Goal: Information Seeking & Learning: Learn about a topic

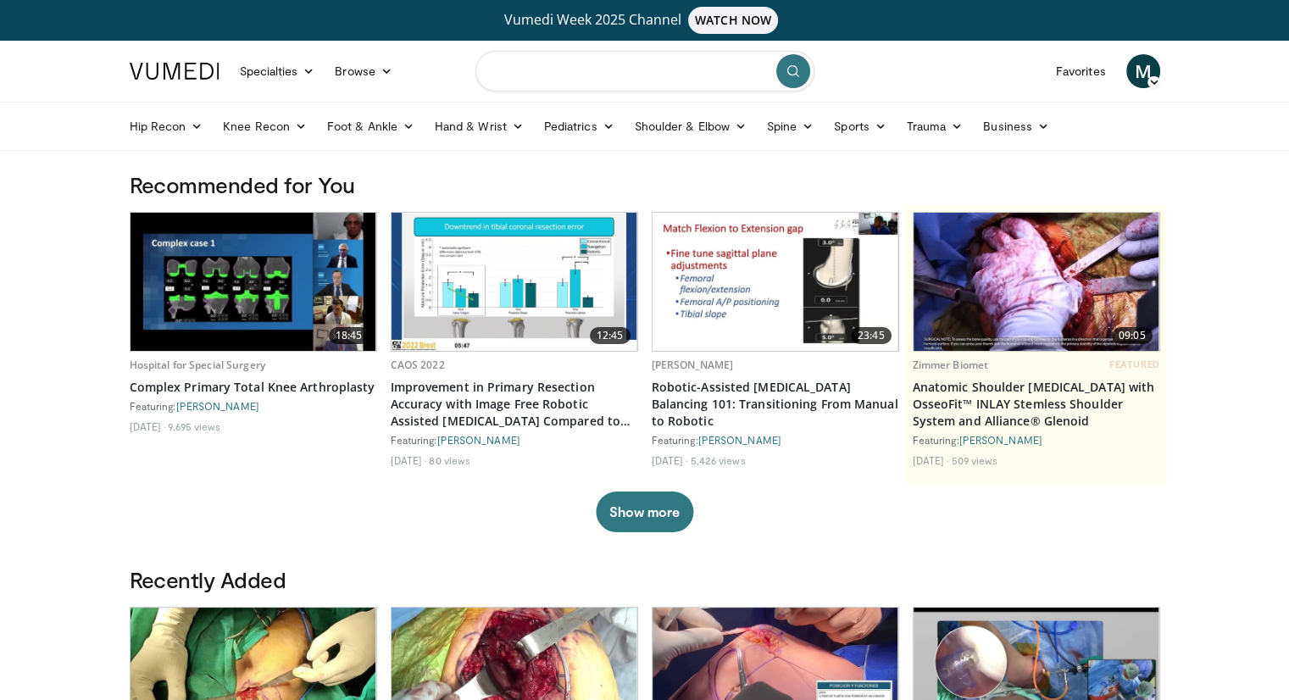
click at [617, 75] on input "Search topics, interventions" at bounding box center [644, 71] width 339 height 41
type input "**********"
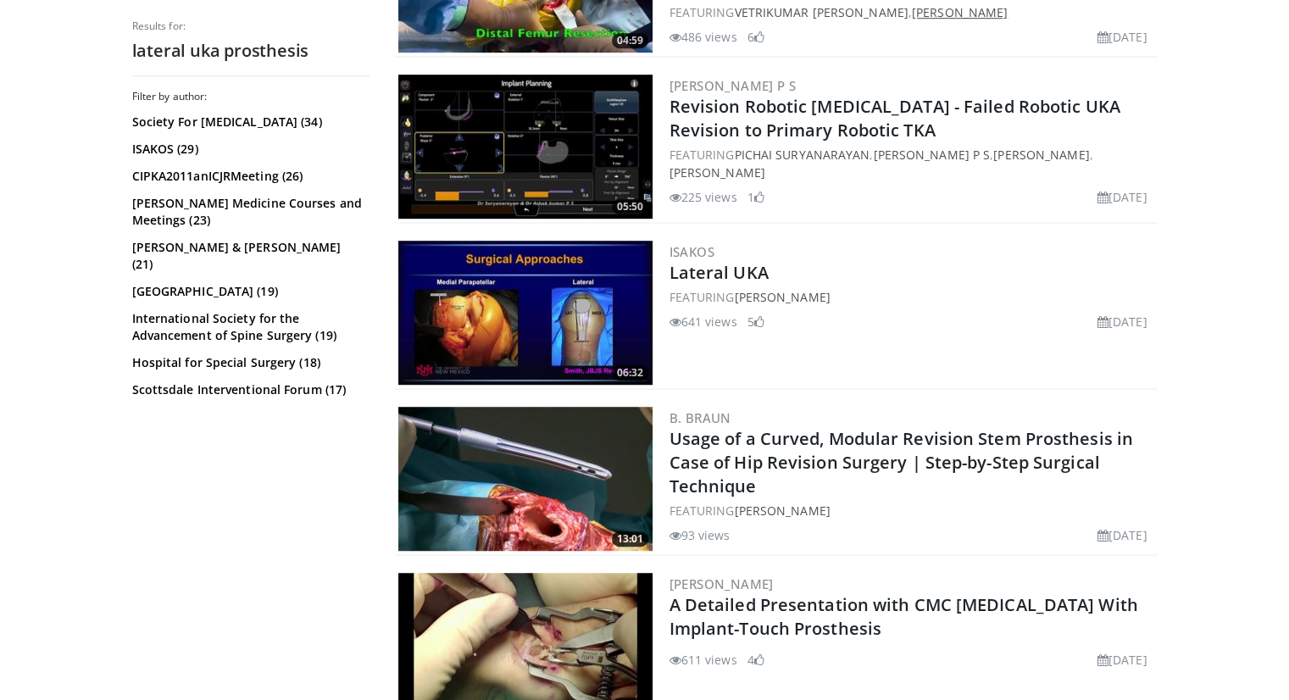
scroll to position [989, 0]
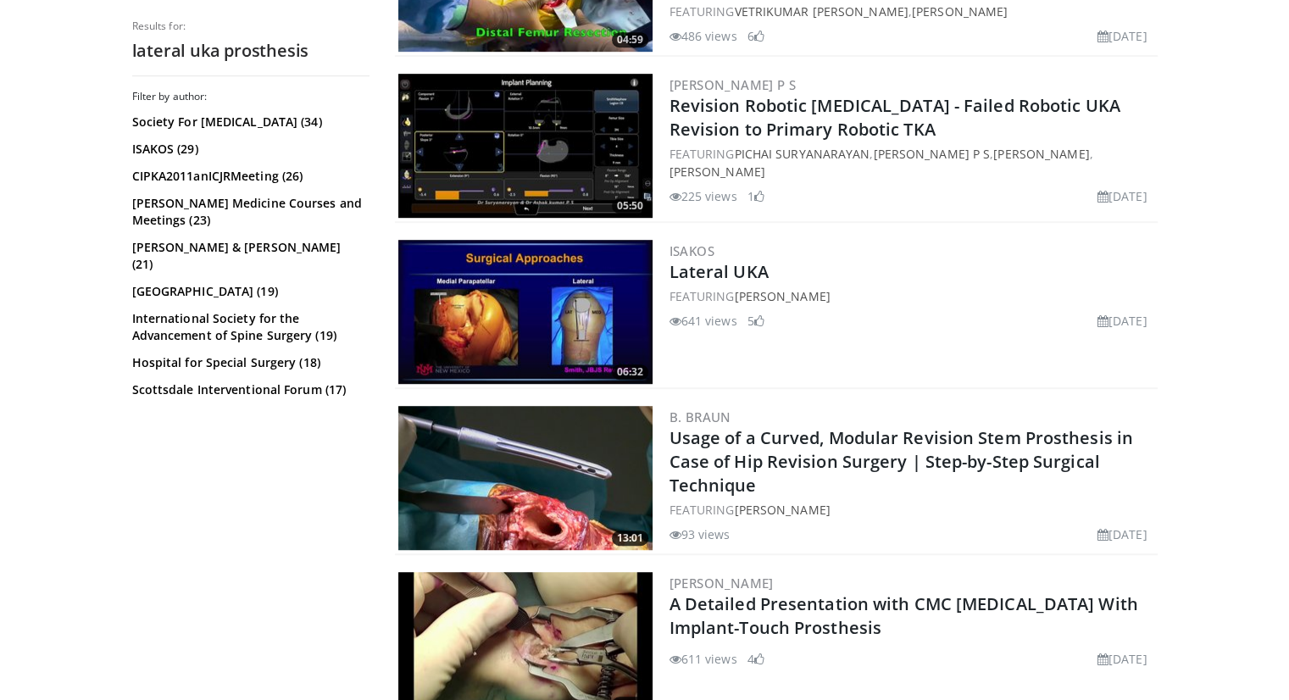
click at [559, 342] on img at bounding box center [525, 312] width 254 height 144
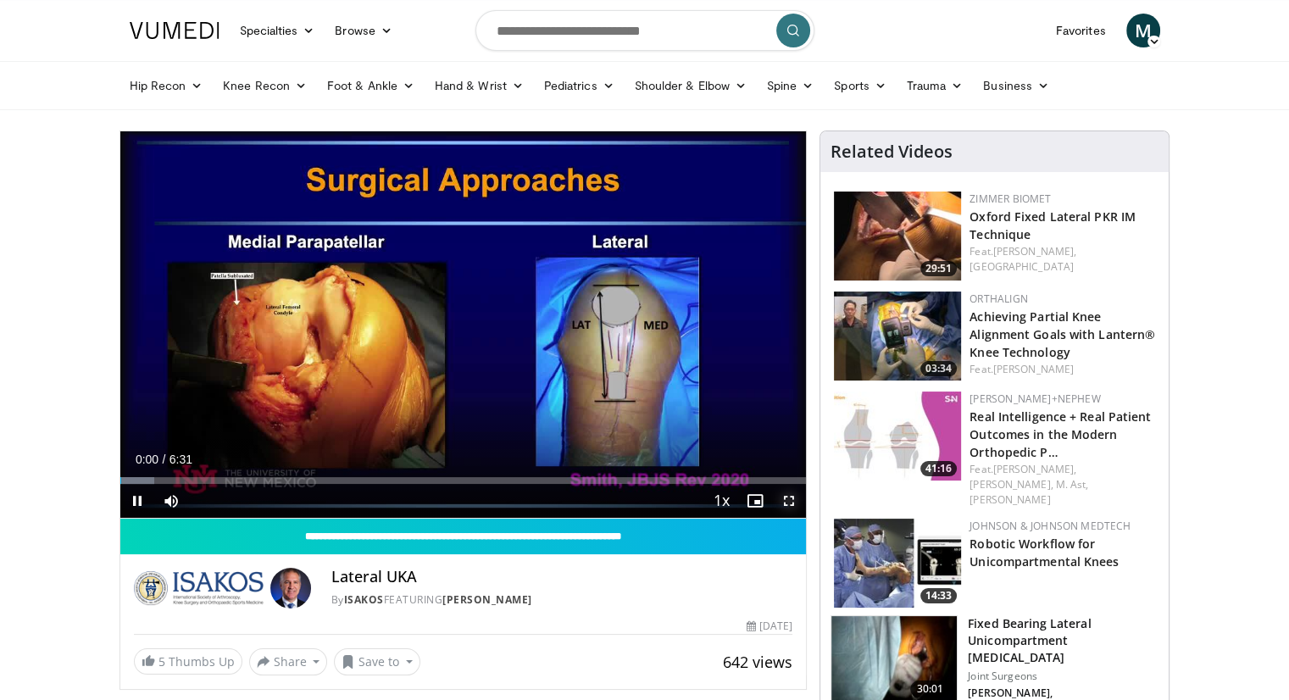
click at [786, 497] on span "Video Player" at bounding box center [789, 501] width 34 height 34
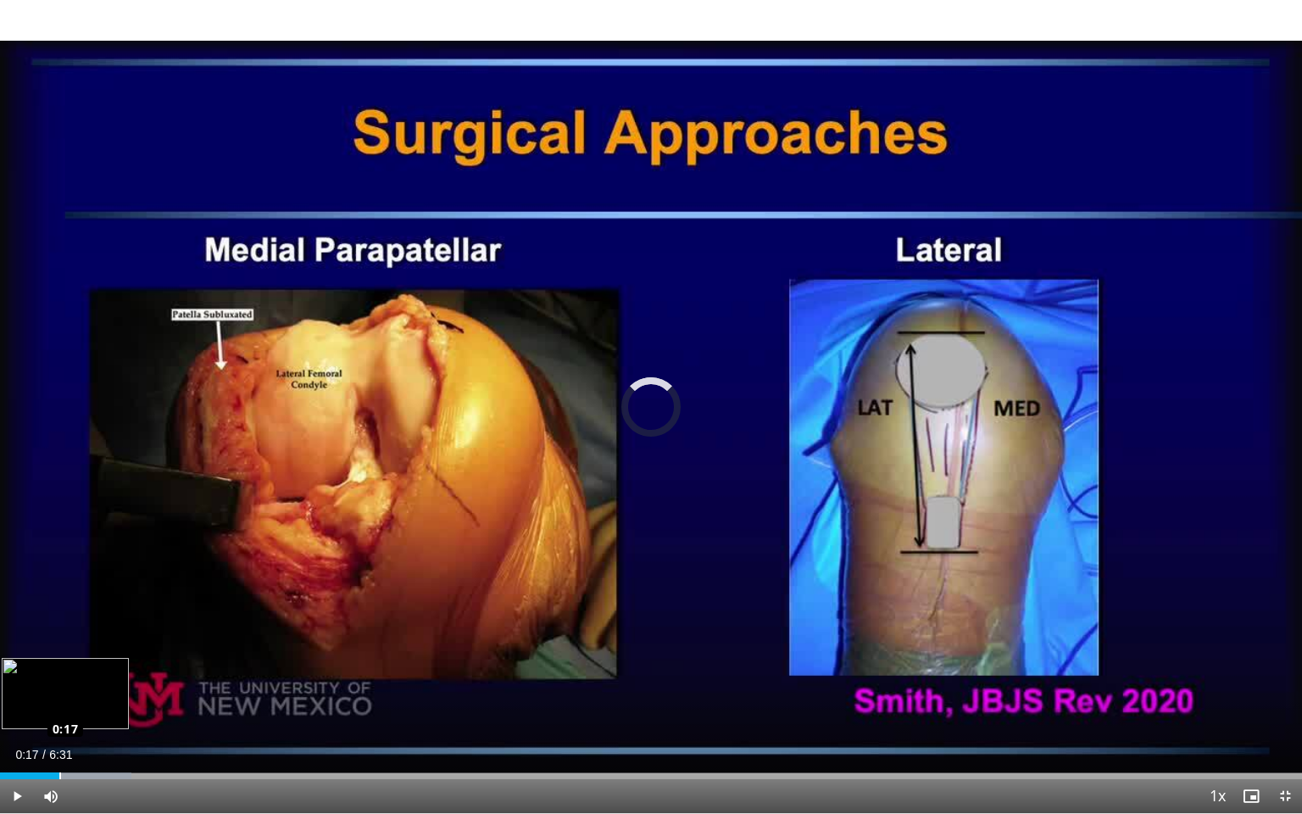
click at [58, 699] on div "Loaded : 10.12% 0:17 0:17" at bounding box center [651, 771] width 1302 height 16
click at [128, 699] on div "Progress Bar" at bounding box center [115, 775] width 231 height 7
click at [14, 699] on span "Video Player" at bounding box center [17, 796] width 34 height 34
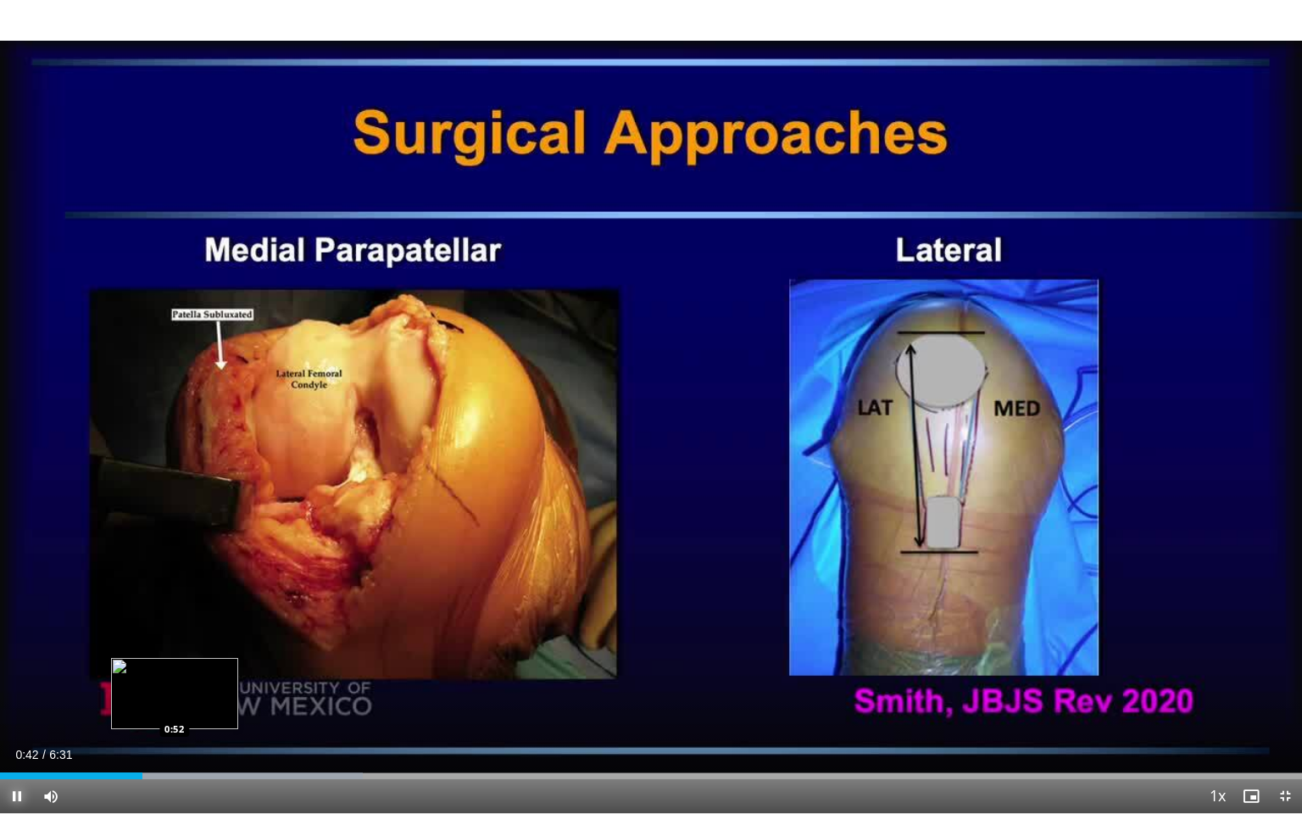
click at [170, 699] on div "Loaded : 27.86% 0:42 0:52" at bounding box center [651, 771] width 1302 height 16
click at [214, 699] on div "Loaded : 30.39% 0:52 1:04" at bounding box center [651, 771] width 1302 height 16
click at [262, 699] on div "Loaded : 32.93% 1:05 1:19" at bounding box center [651, 771] width 1302 height 16
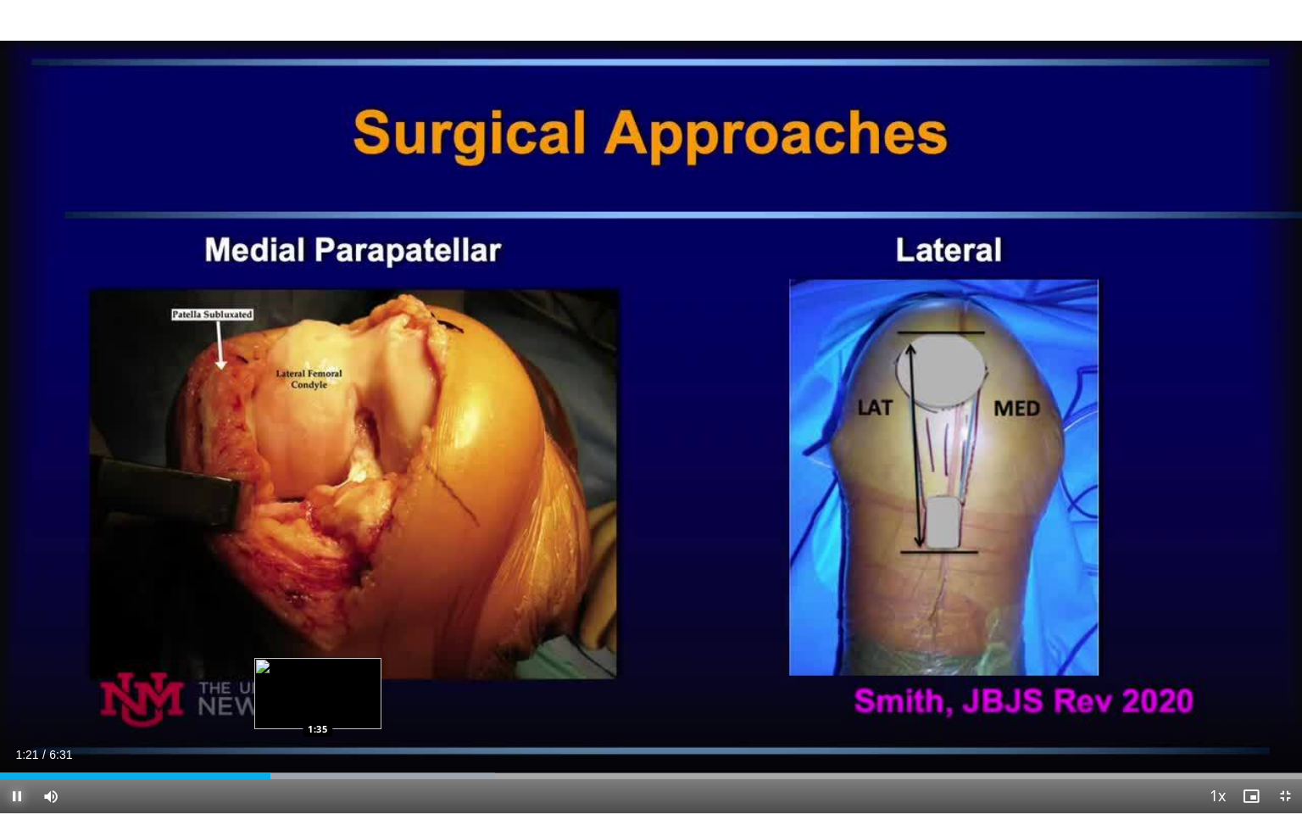
click at [314, 699] on div "Progress Bar" at bounding box center [333, 775] width 321 height 7
click at [354, 699] on div "Loaded : 40.53% 1:46 1:46" at bounding box center [651, 771] width 1302 height 16
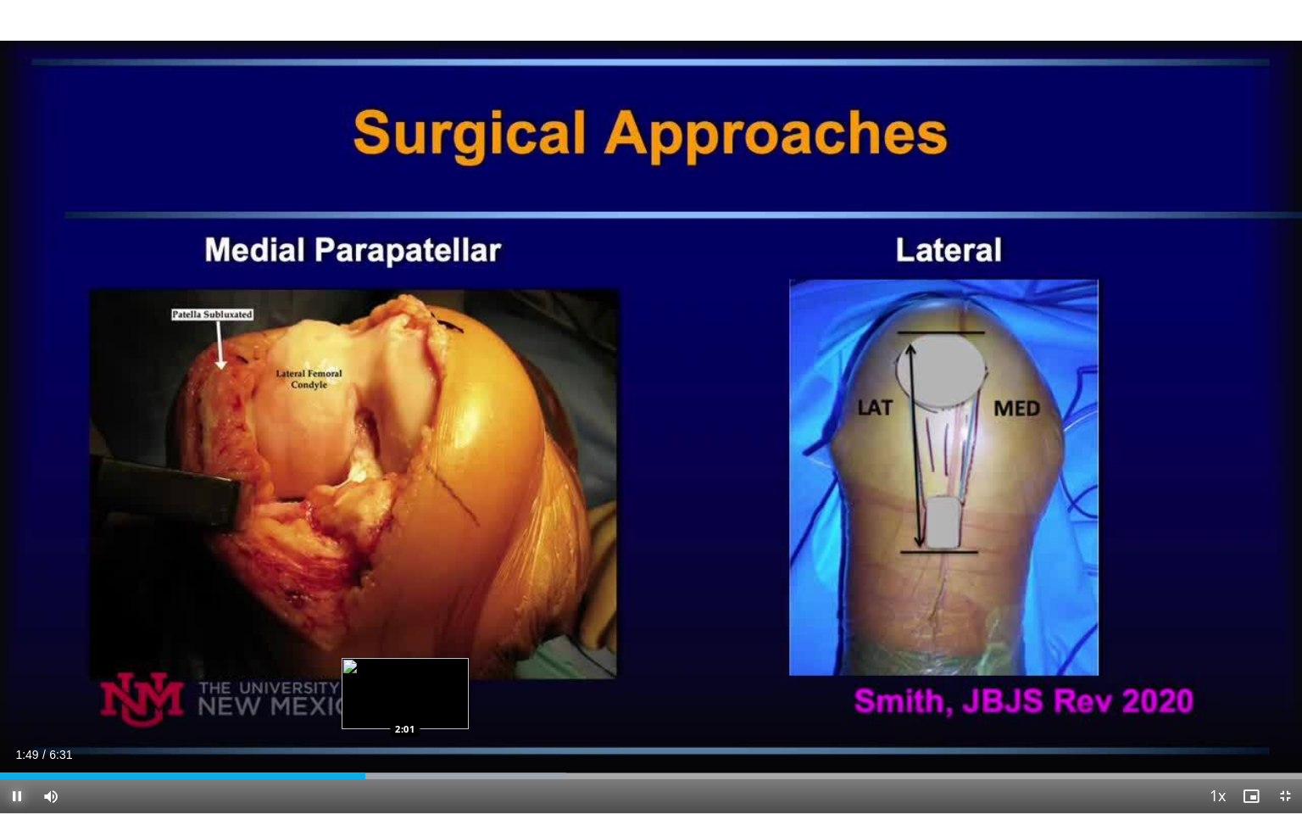
click at [409, 699] on div "Loaded : 43.47% 1:49 2:01" at bounding box center [651, 771] width 1302 height 16
click at [464, 699] on div "Loaded : 48.13% 2:04 2:19" at bounding box center [651, 771] width 1302 height 16
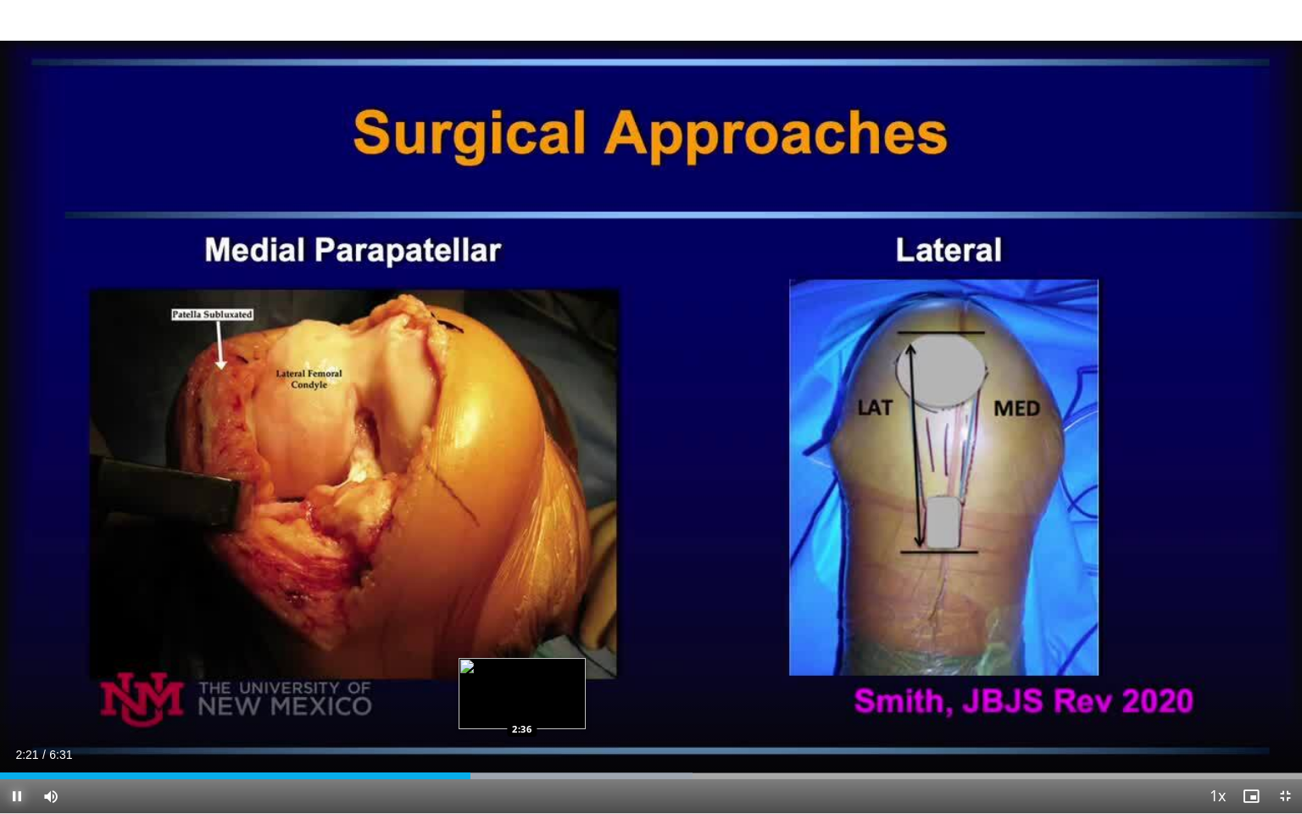
click at [522, 699] on div "Loaded : 53.20% 2:21 2:36" at bounding box center [651, 771] width 1302 height 16
click at [570, 699] on div "Progress Bar" at bounding box center [559, 775] width 266 height 7
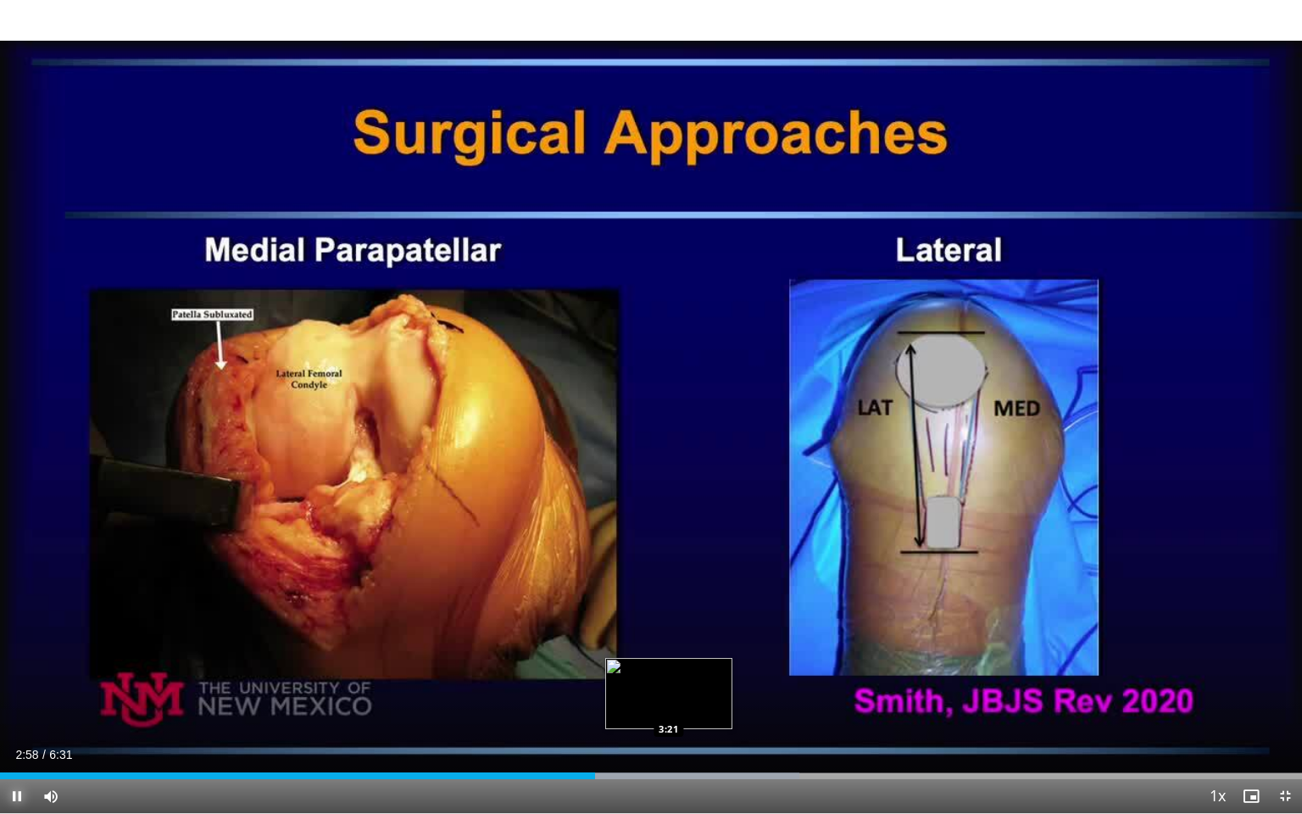
click at [666, 699] on div "Progress Bar" at bounding box center [645, 775] width 306 height 7
click at [692, 699] on div "Loaded : 68.40% 3:28 3:28" at bounding box center [651, 775] width 1302 height 7
click at [17, 699] on span "Video Player" at bounding box center [17, 796] width 34 height 34
click at [244, 593] on div "10 seconds Tap to unmute" at bounding box center [651, 406] width 1302 height 813
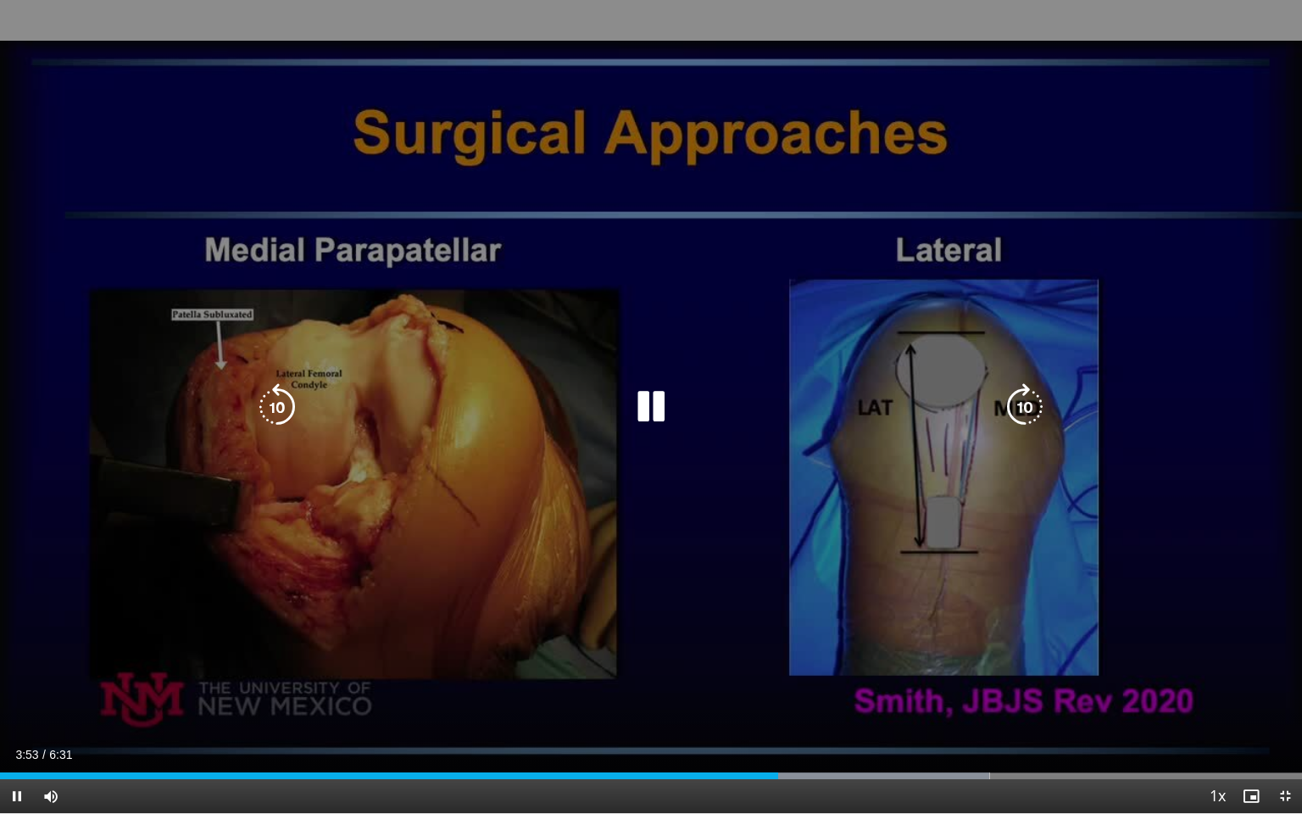
click at [244, 593] on div "10 seconds Tap to unmute" at bounding box center [651, 406] width 1302 height 813
click at [643, 414] on icon "Video Player" at bounding box center [650, 406] width 47 height 47
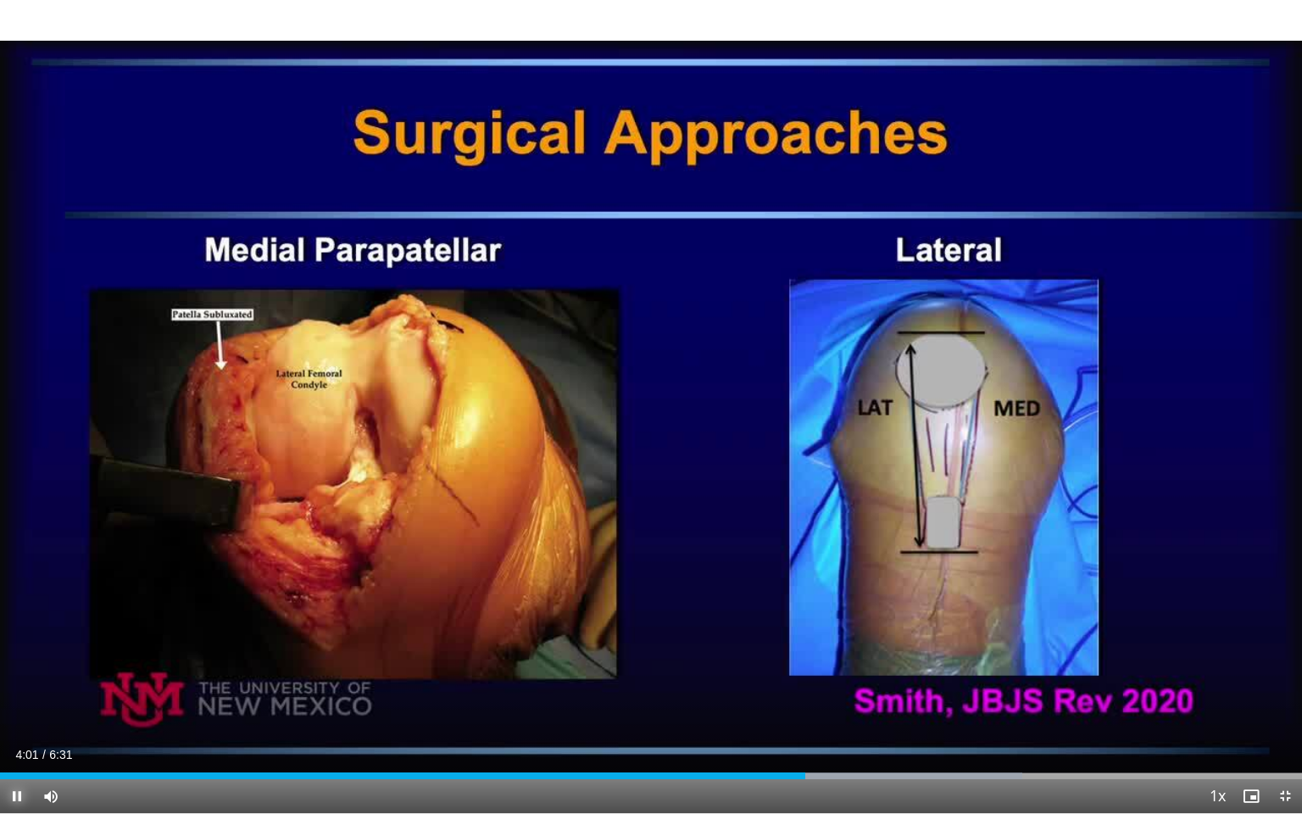
click at [19, 699] on span "Video Player" at bounding box center [17, 796] width 34 height 34
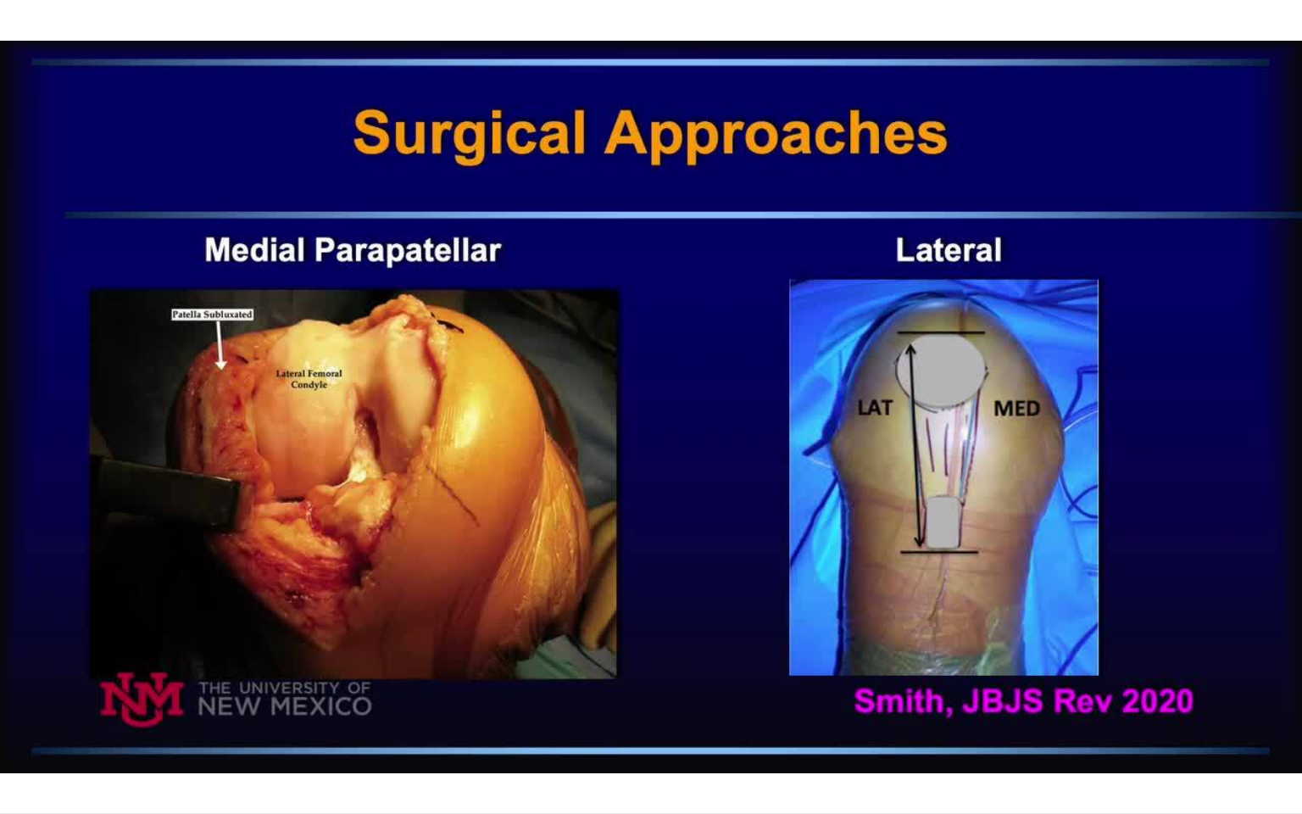
click at [0, 699] on button "Pause" at bounding box center [17, 796] width 34 height 34
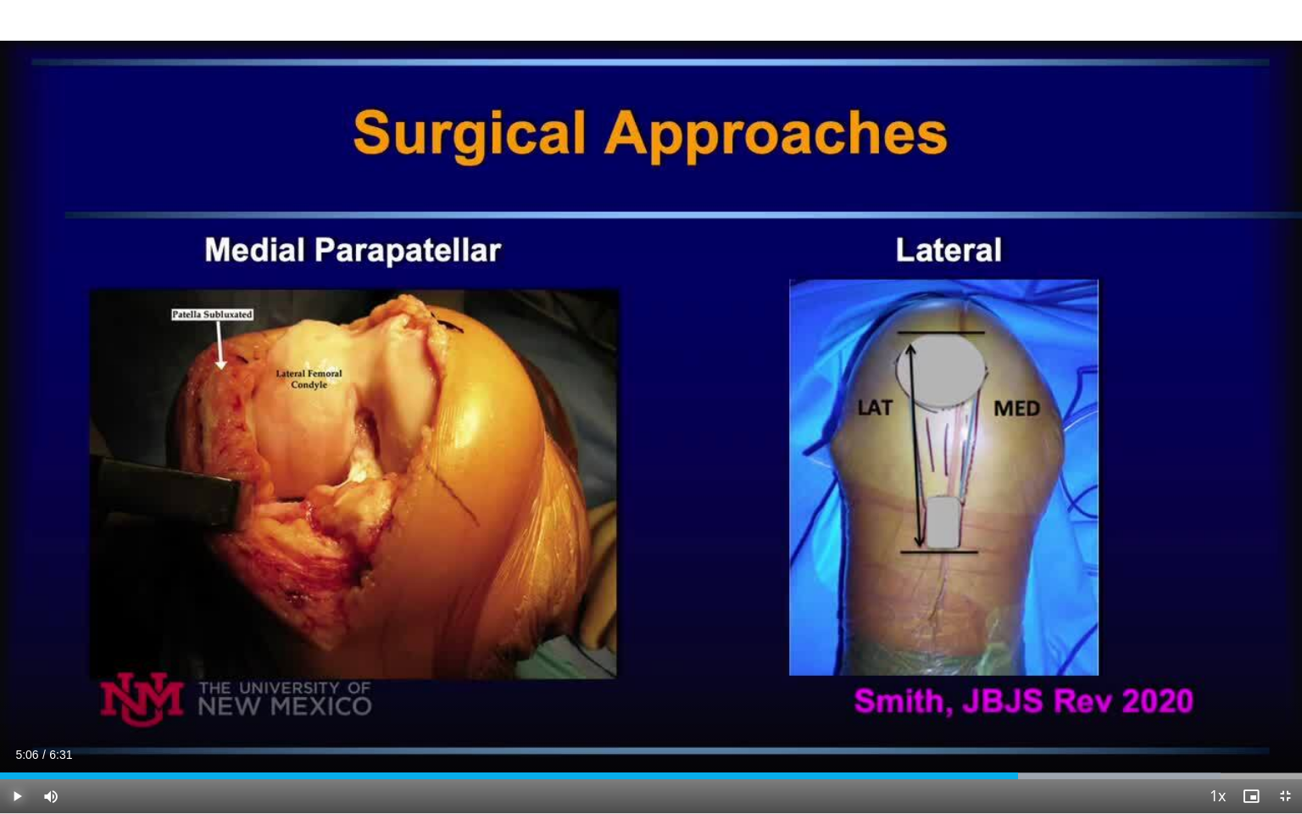
click at [0, 699] on button "Play" at bounding box center [17, 796] width 34 height 34
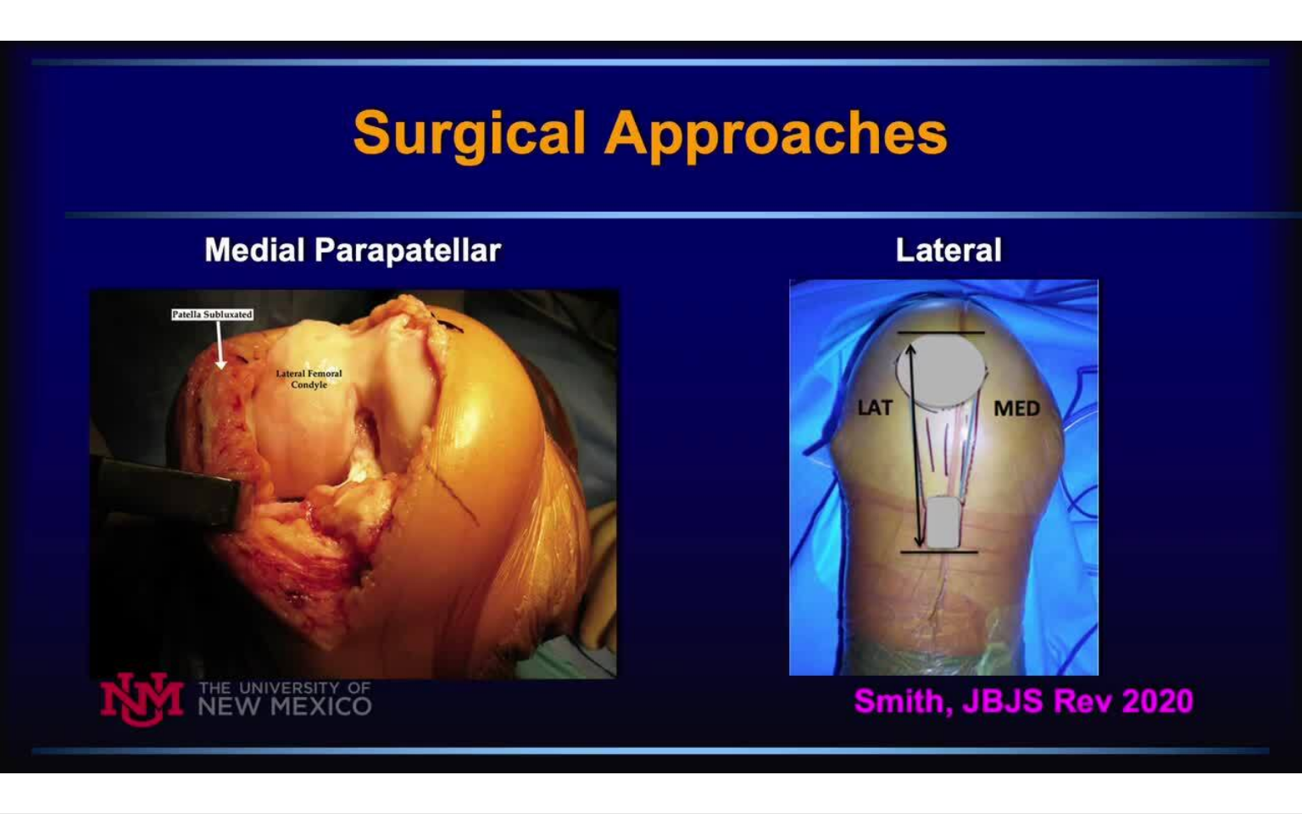
click at [0, 699] on button "Pause" at bounding box center [17, 796] width 34 height 34
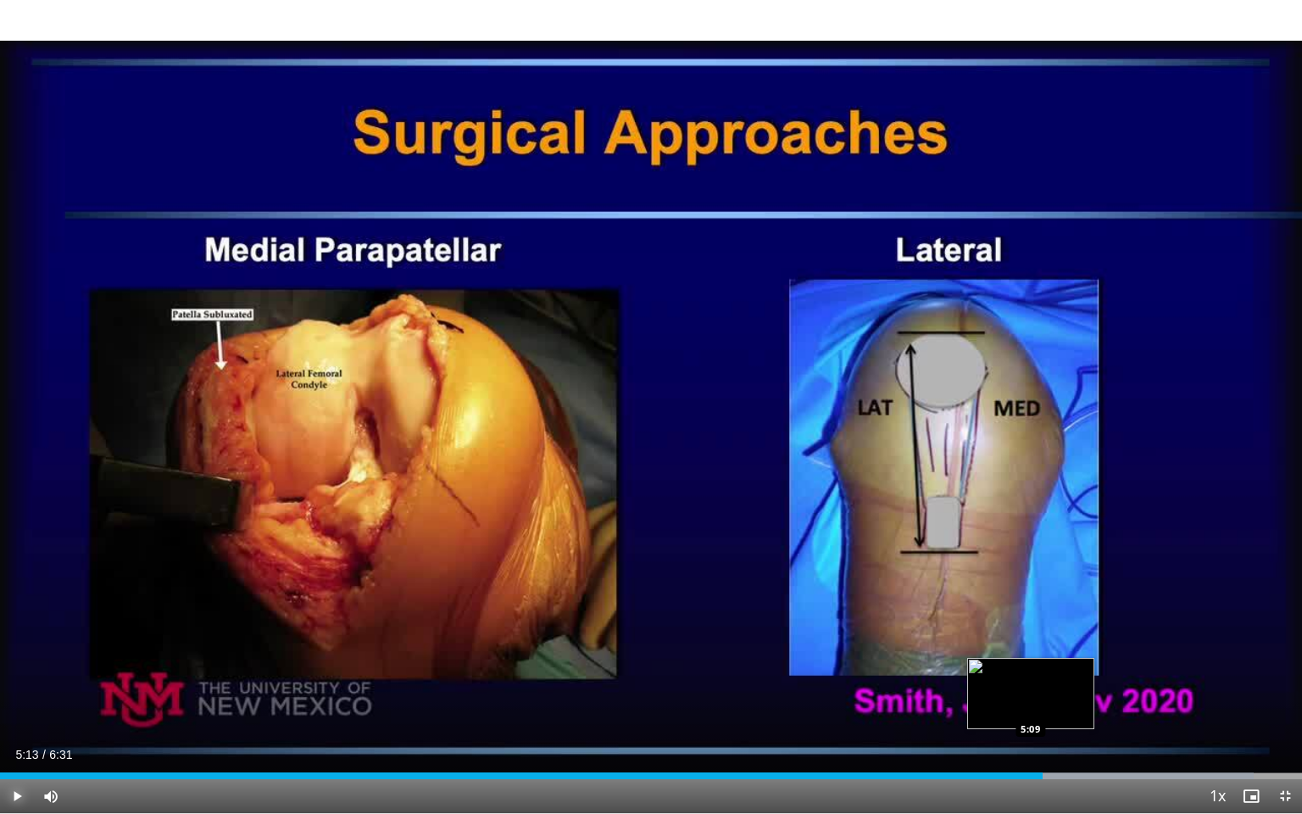
click at [1031, 699] on div "Loaded : 96.28% 5:13 5:09" at bounding box center [651, 771] width 1302 height 16
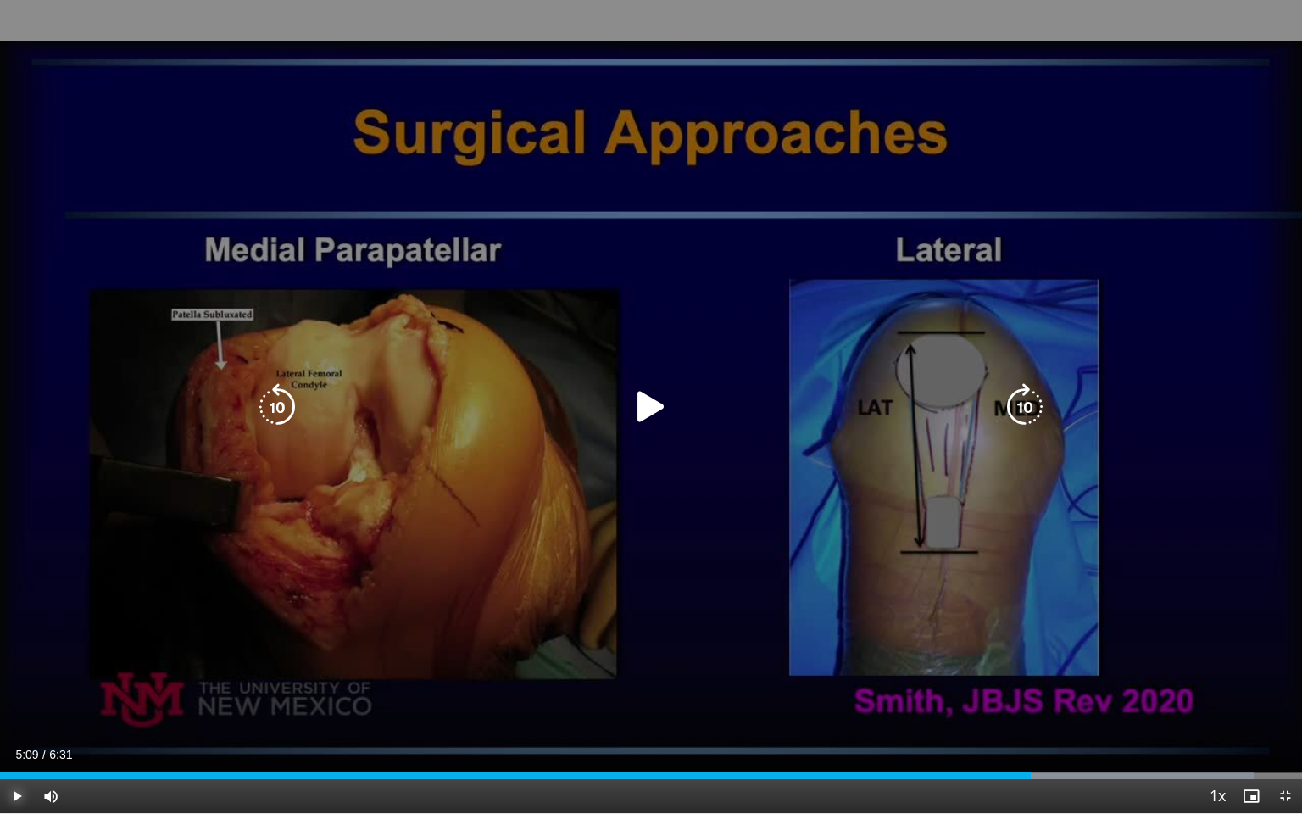
click at [0, 699] on button "Play" at bounding box center [17, 796] width 34 height 34
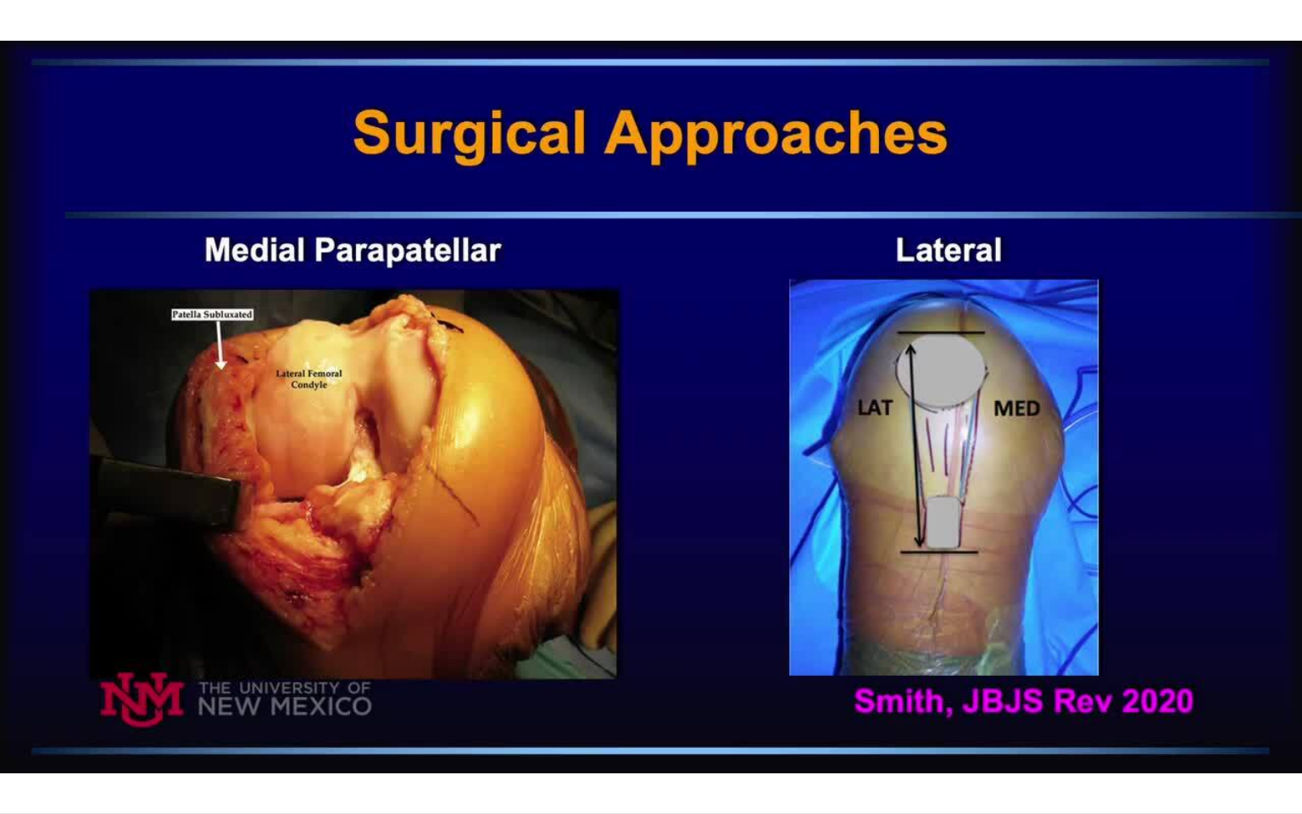
click at [0, 699] on button "Pause" at bounding box center [17, 796] width 34 height 34
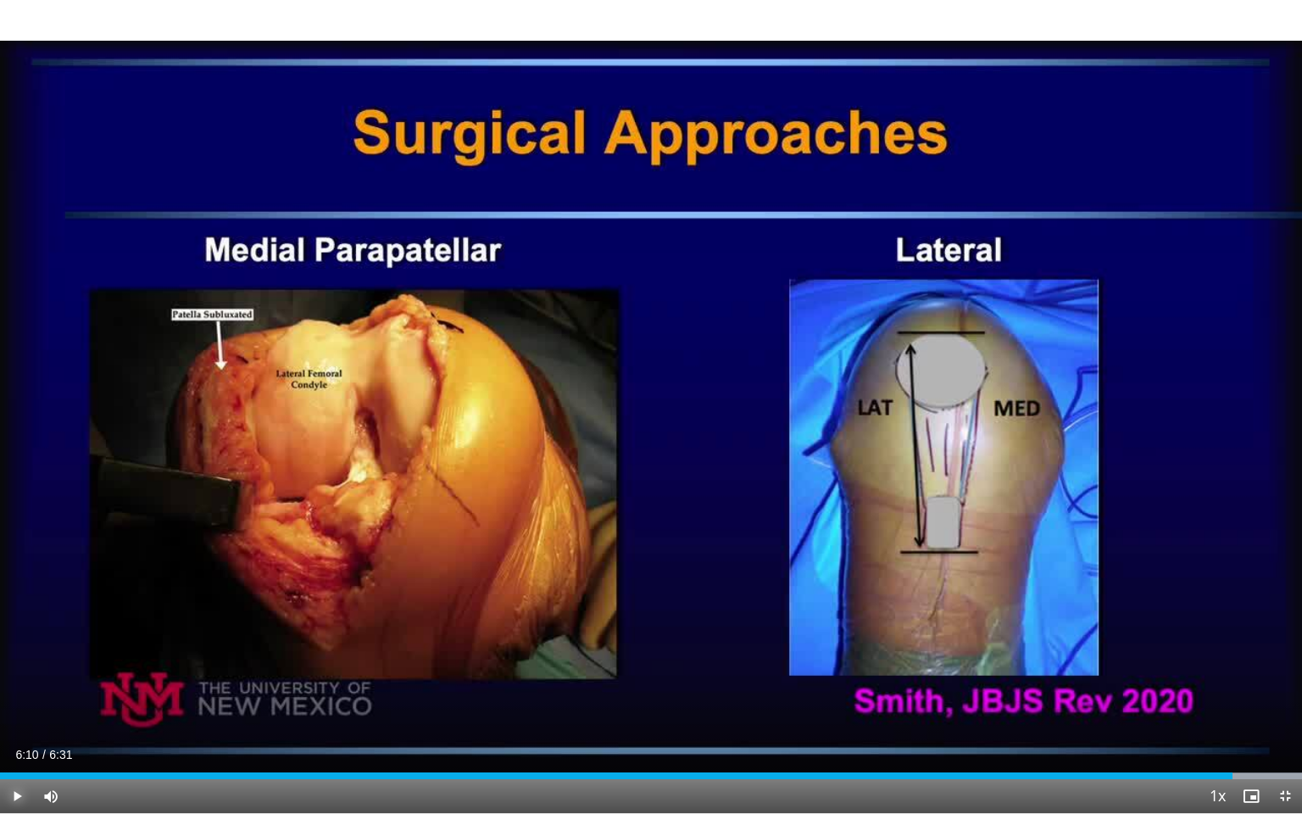
click at [0, 699] on button "Play" at bounding box center [17, 796] width 34 height 34
